Goal: Task Accomplishment & Management: Manage account settings

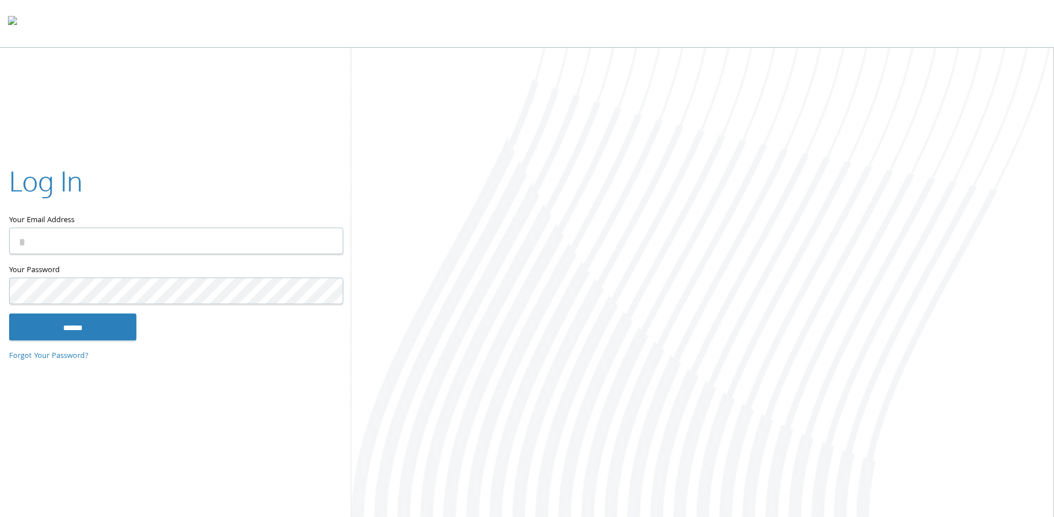
type input "**********"
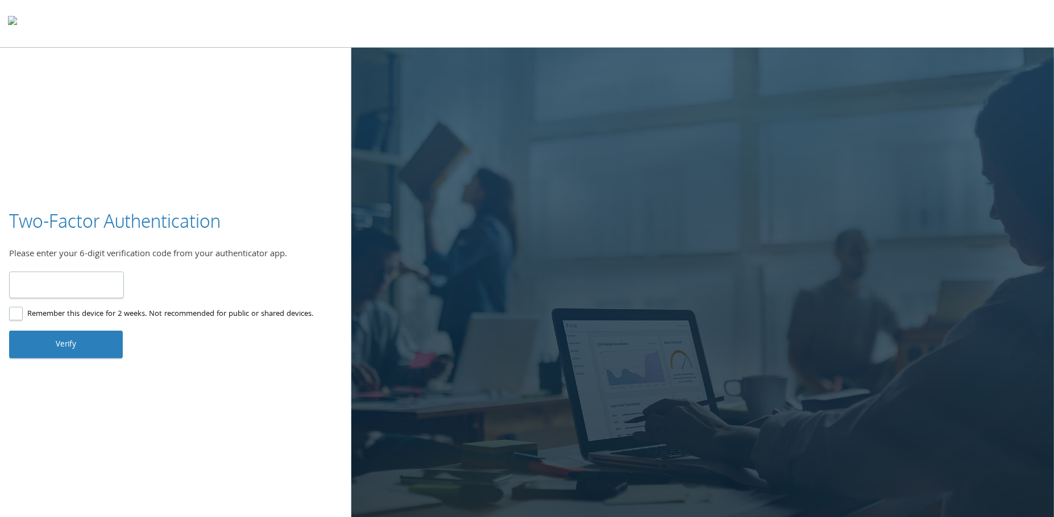
click at [67, 276] on input "number" at bounding box center [66, 285] width 115 height 27
type input "*"
type input "******"
